Goal: Task Accomplishment & Management: Use online tool/utility

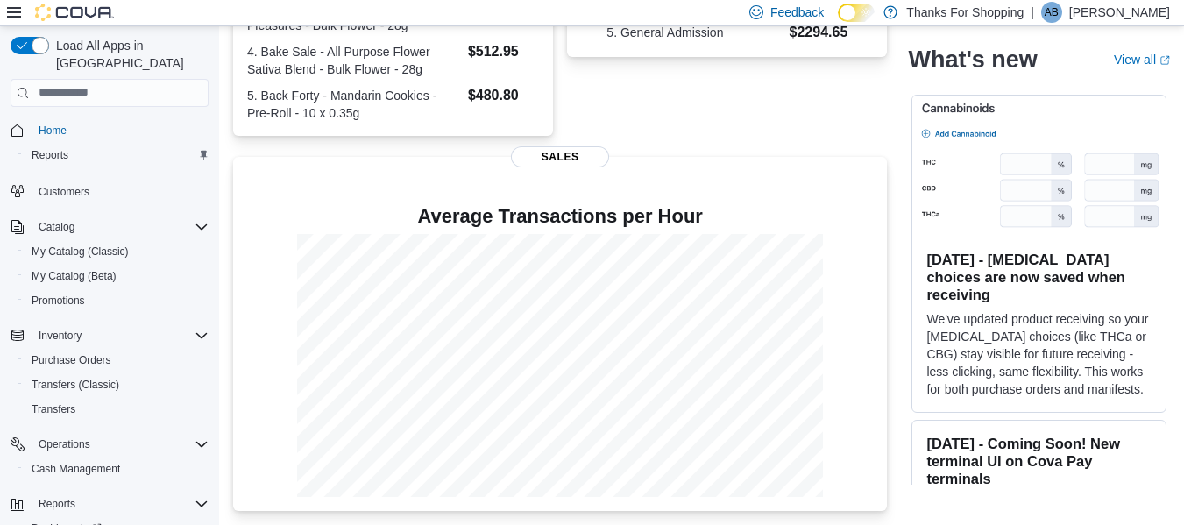
scroll to position [69, 0]
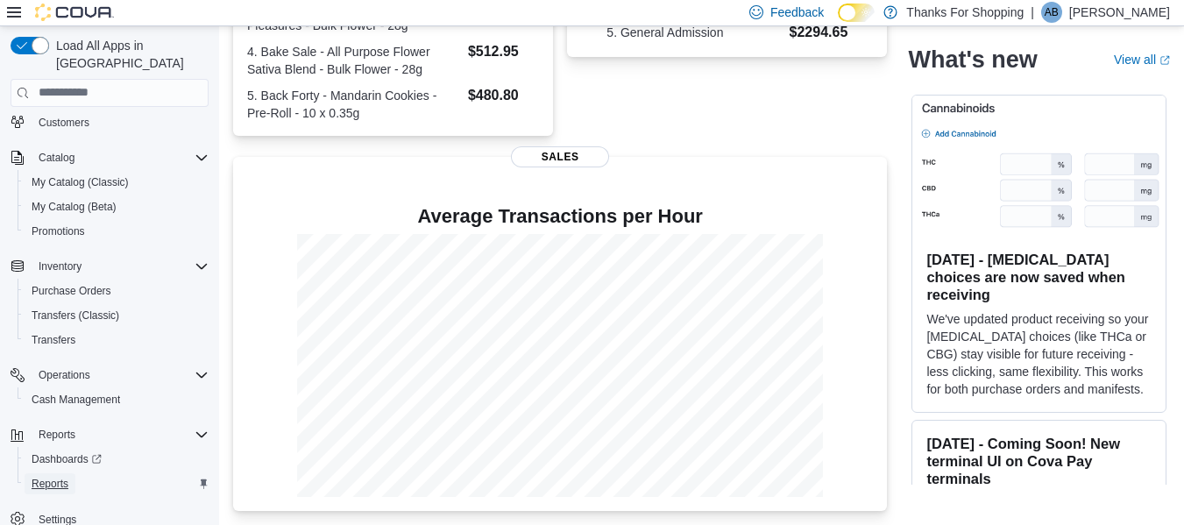
click at [52, 477] on span "Reports" at bounding box center [50, 484] width 37 height 14
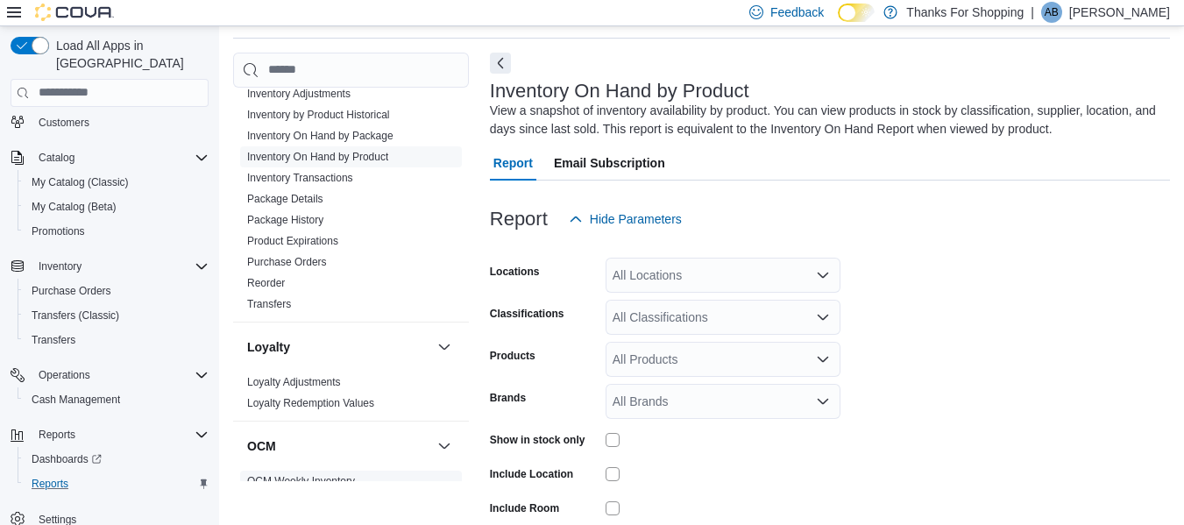
scroll to position [701, 0]
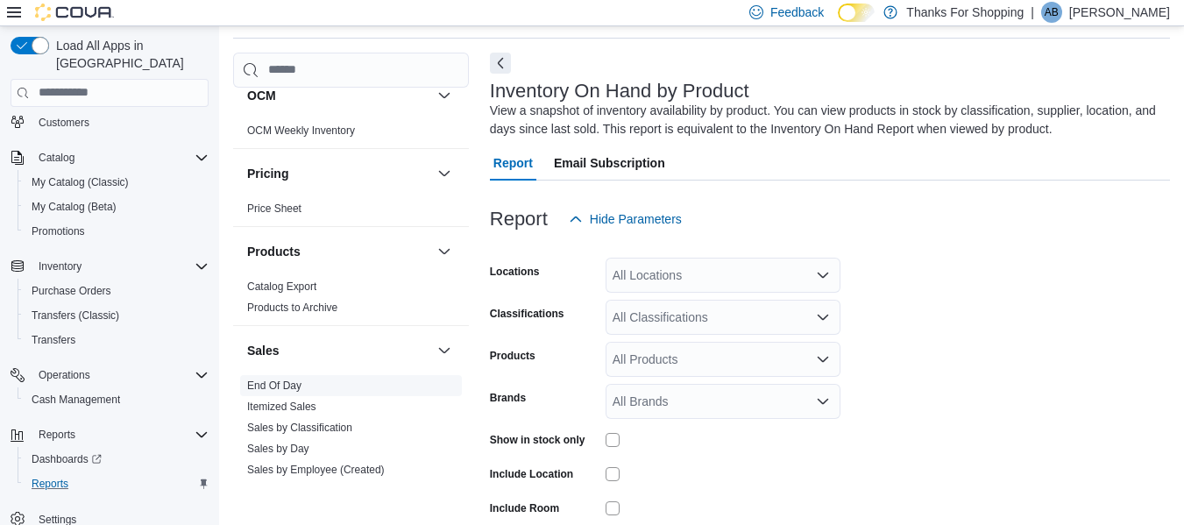
click at [263, 384] on link "End Of Day" at bounding box center [274, 385] width 54 height 12
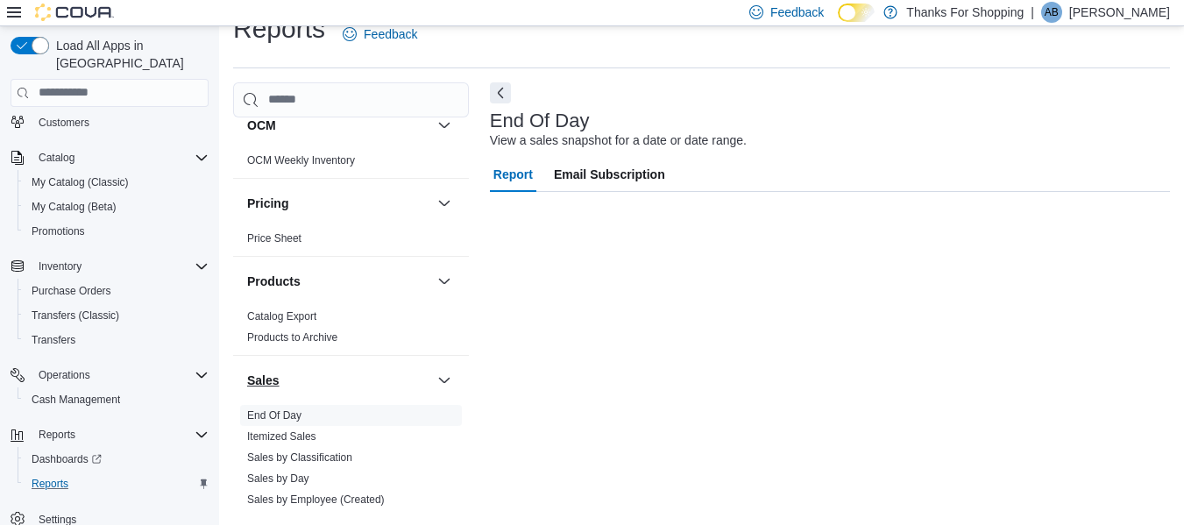
scroll to position [29, 0]
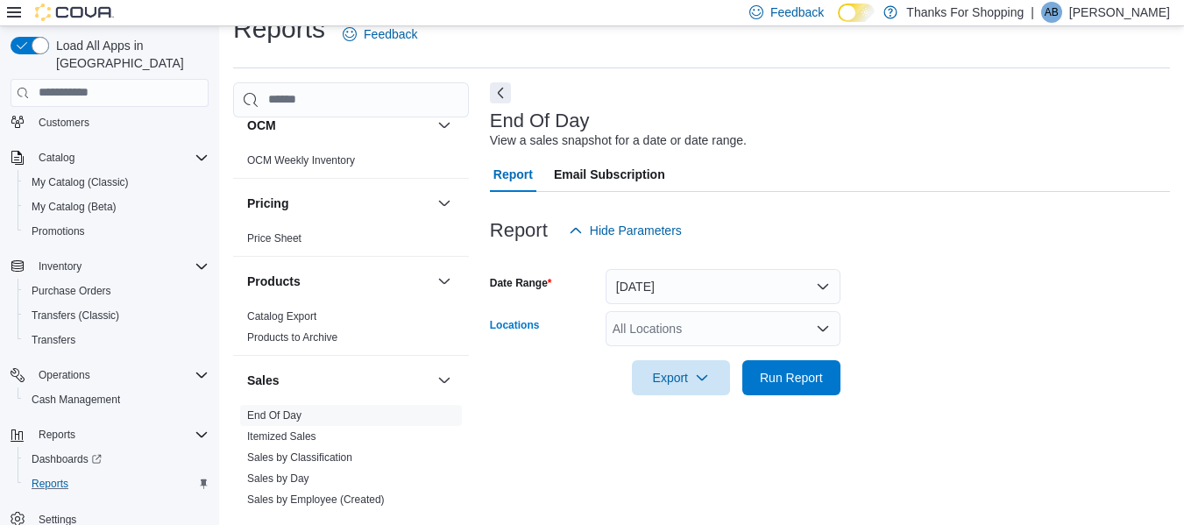
click at [762, 322] on div "All Locations" at bounding box center [722, 328] width 235 height 35
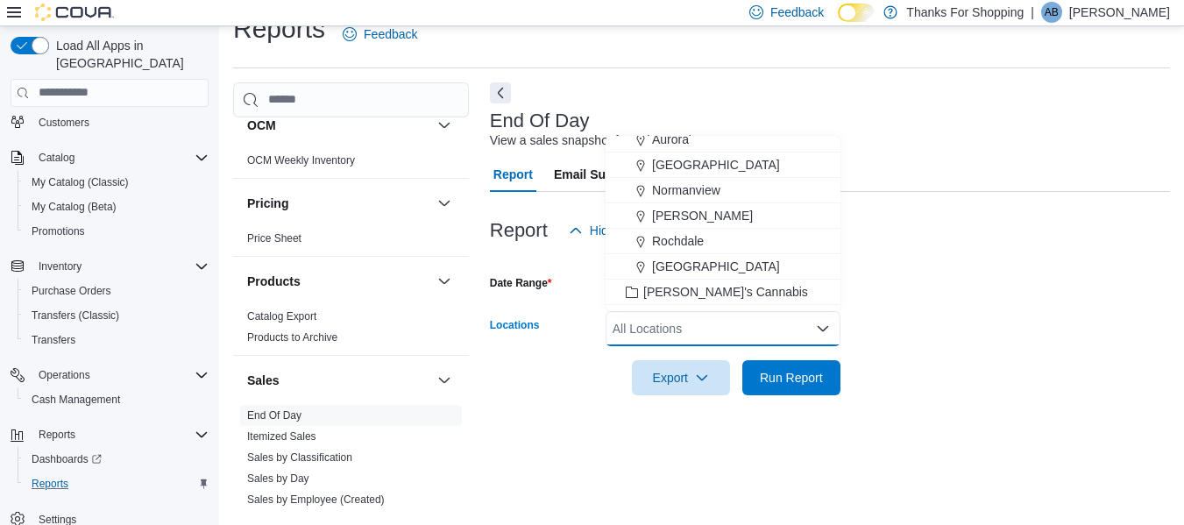
scroll to position [350, 0]
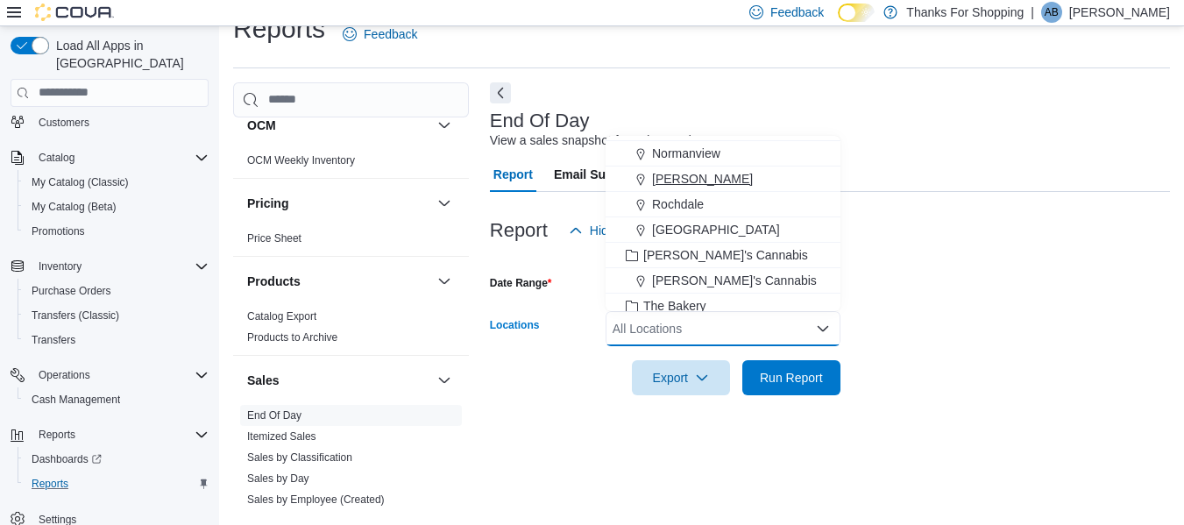
click at [675, 185] on span "[PERSON_NAME]" at bounding box center [702, 179] width 101 height 18
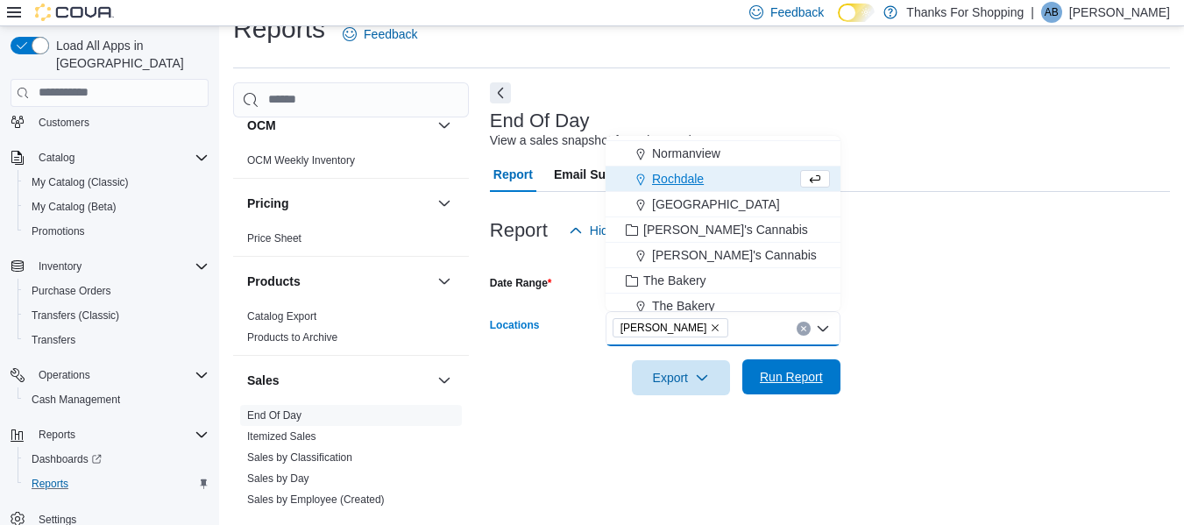
click at [791, 370] on span "Run Report" at bounding box center [791, 377] width 63 height 18
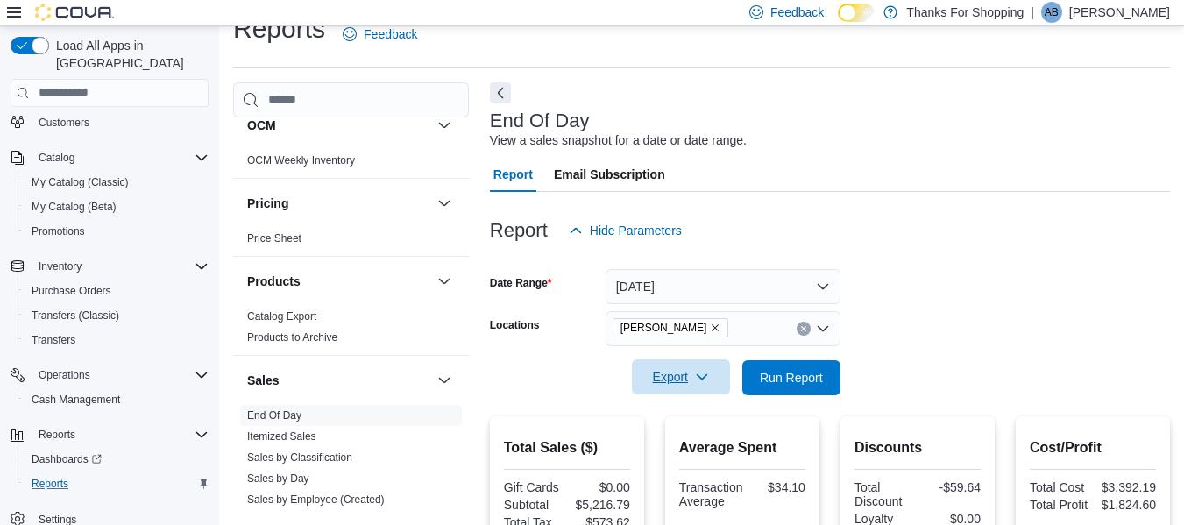
click at [682, 373] on span "Export" at bounding box center [680, 376] width 77 height 35
click at [674, 453] on span "Export to Pdf" at bounding box center [683, 448] width 79 height 14
